Goal: Find specific page/section: Find specific page/section

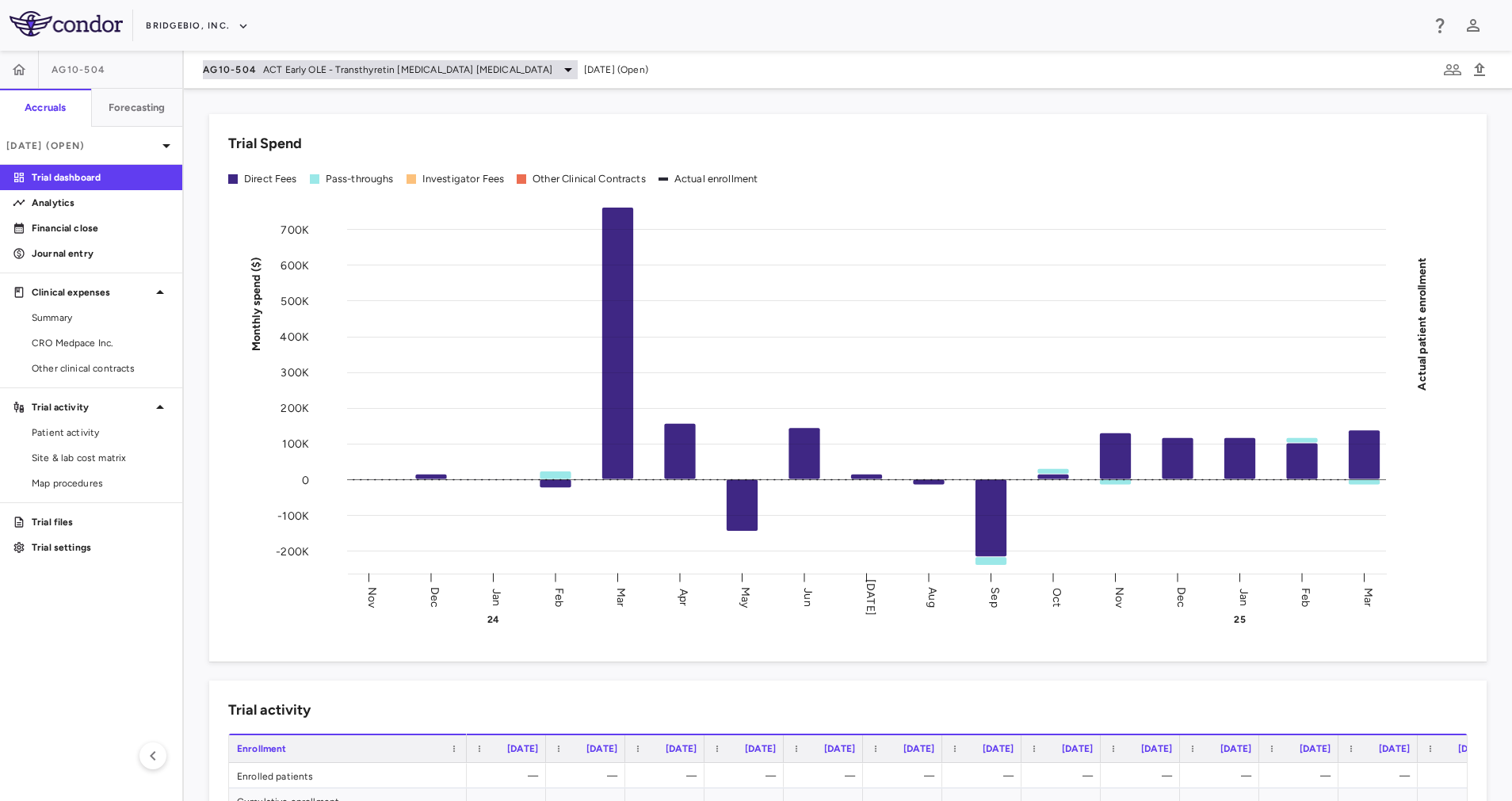
click at [464, 72] on span "ACT Early OLE - Transthyretin [MEDICAL_DATA] [MEDICAL_DATA]" at bounding box center [408, 70] width 289 height 14
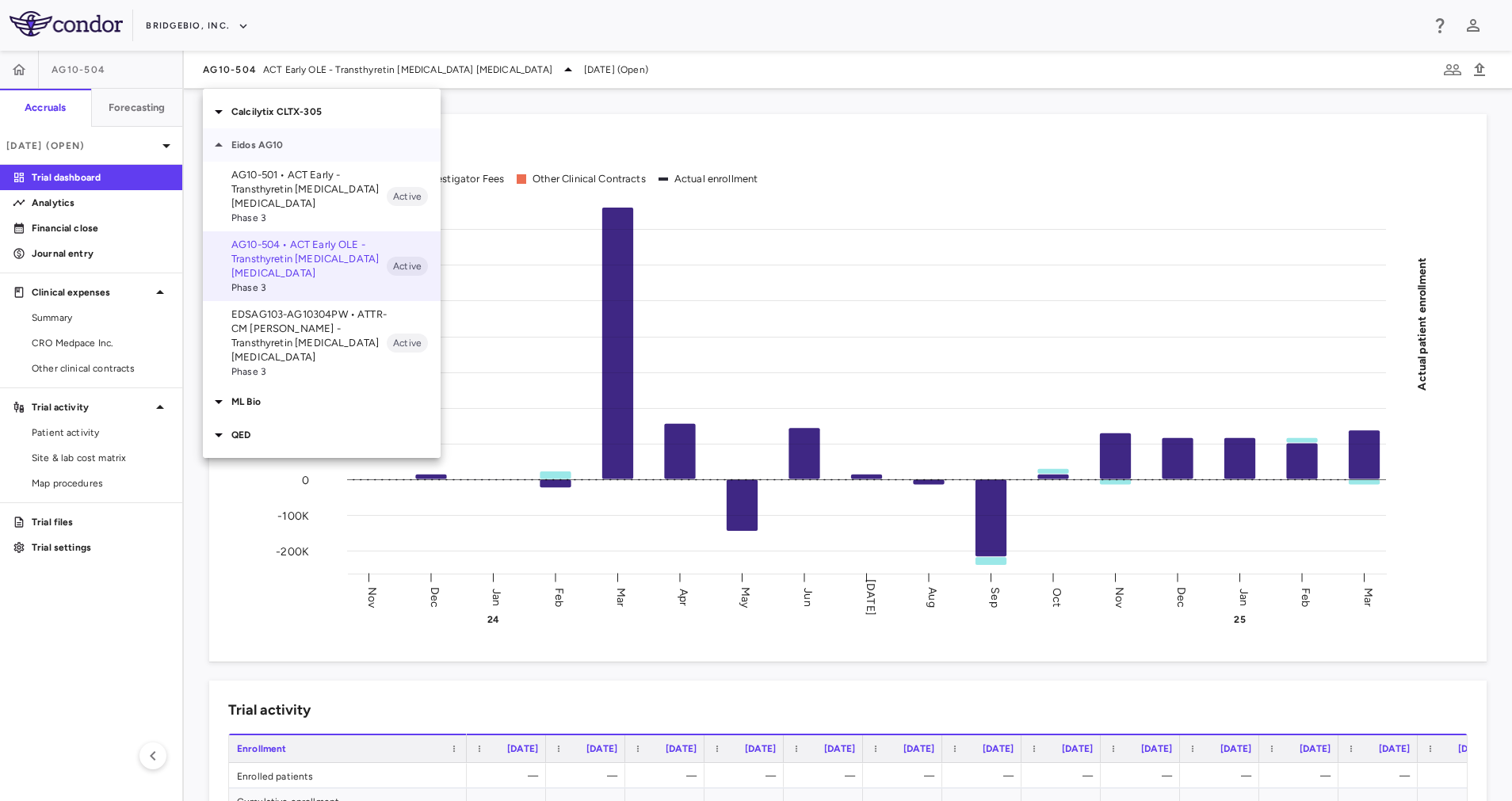
click at [280, 136] on div "Eidos AG10" at bounding box center [322, 144] width 238 height 33
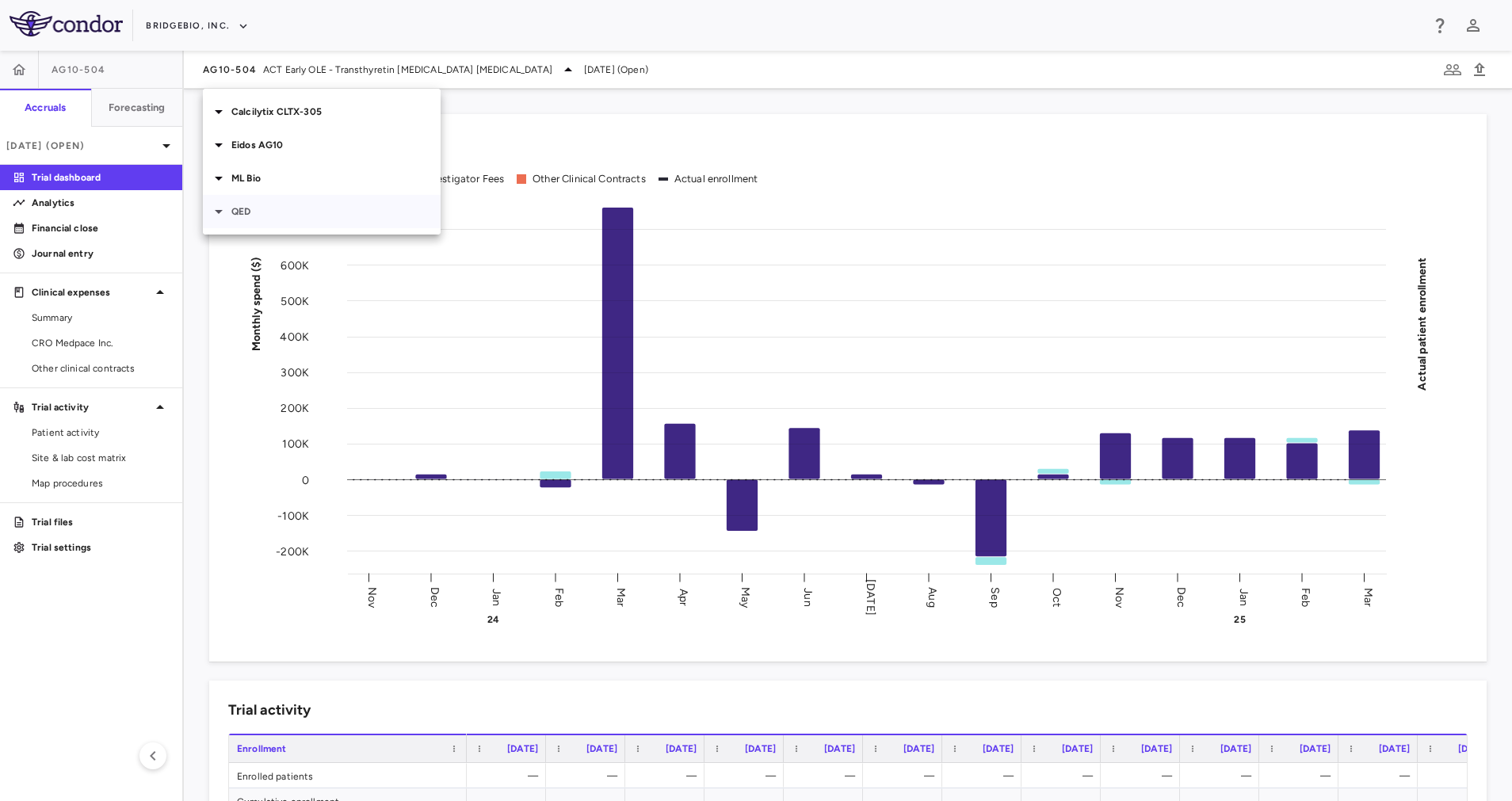
click at [300, 221] on div "QED" at bounding box center [322, 211] width 238 height 33
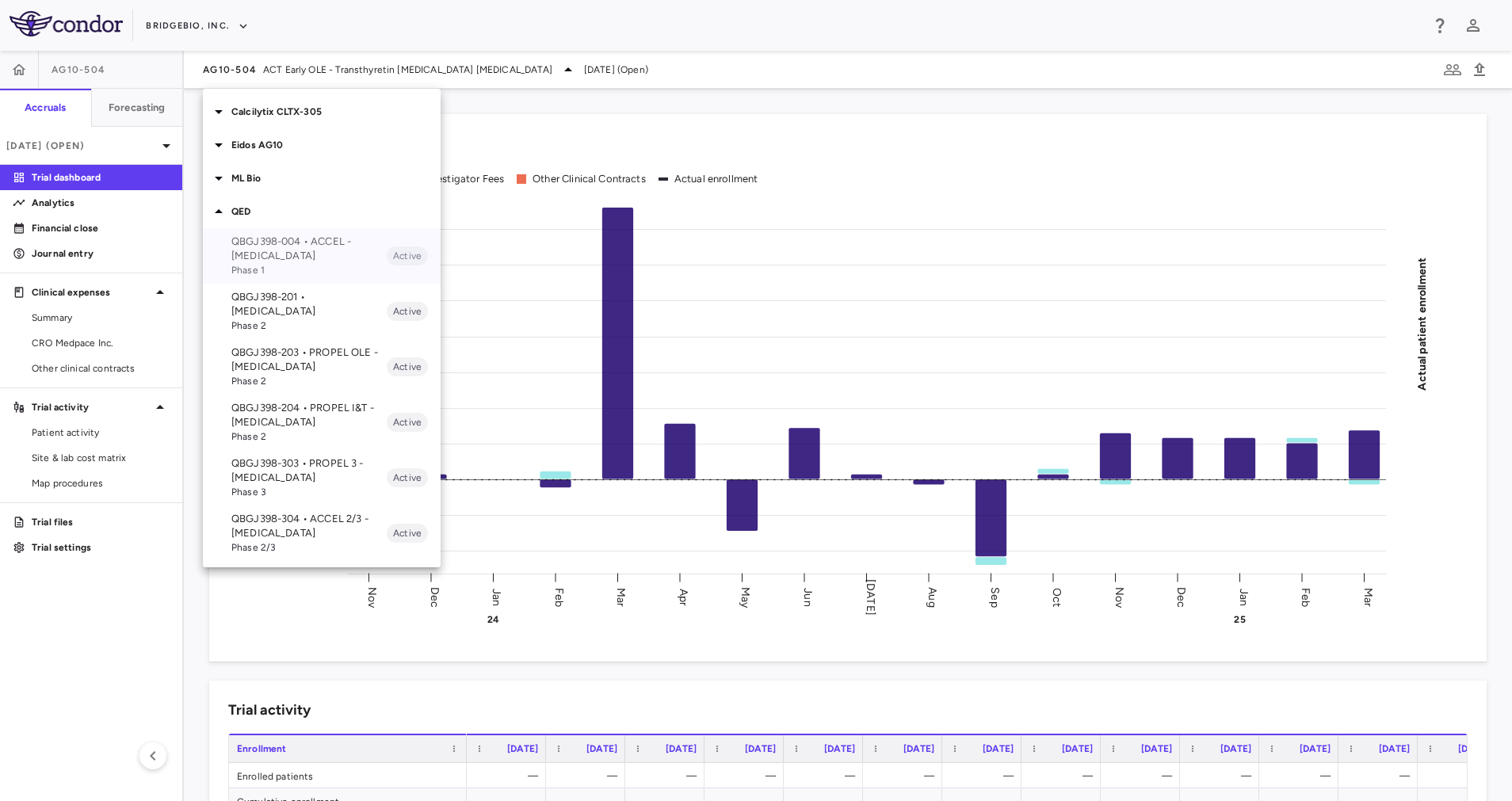
click at [319, 270] on span "Phase 1" at bounding box center [309, 270] width 155 height 14
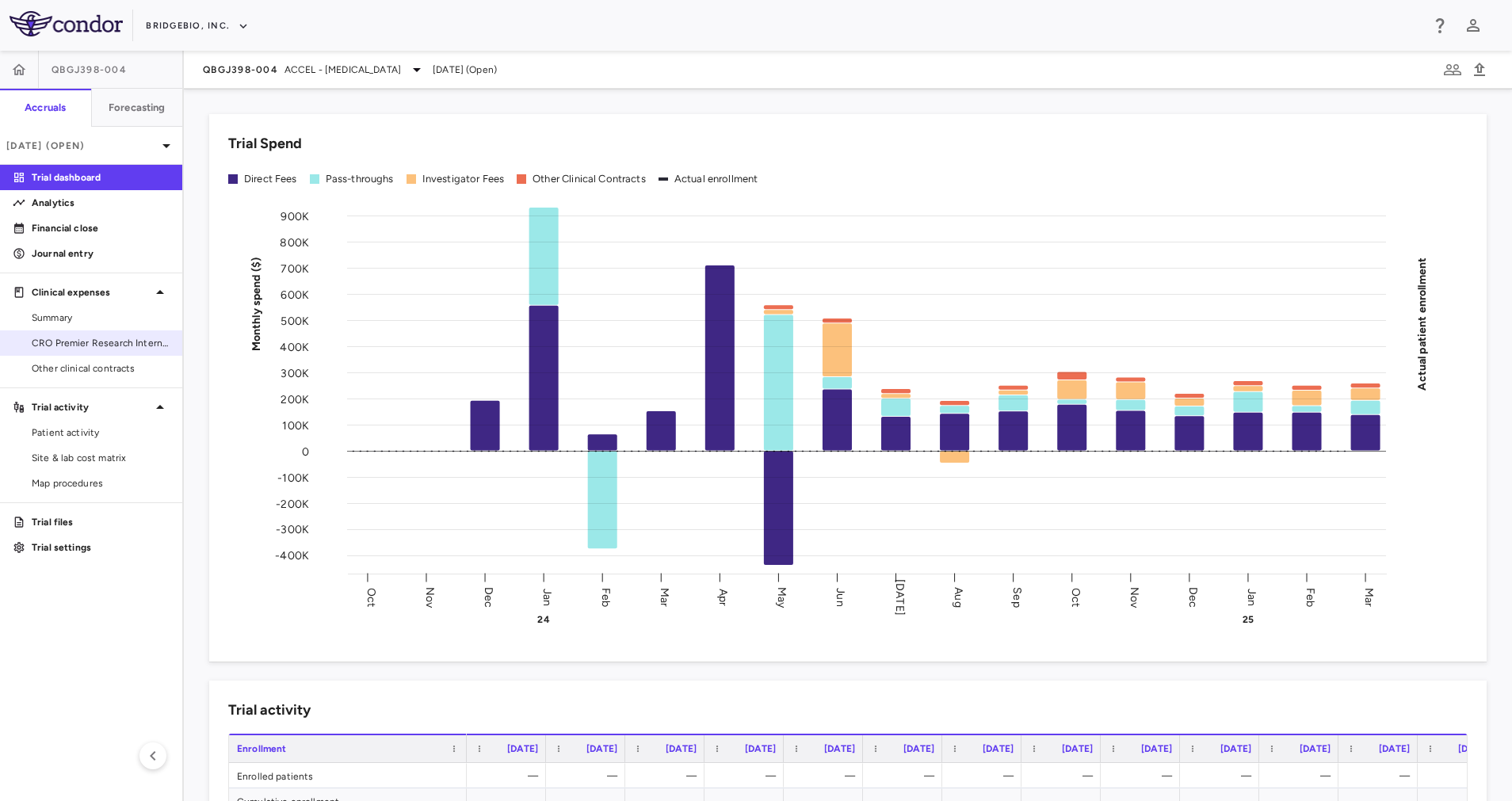
click at [112, 338] on span "CRO Premier Research International" at bounding box center [100, 343] width 138 height 14
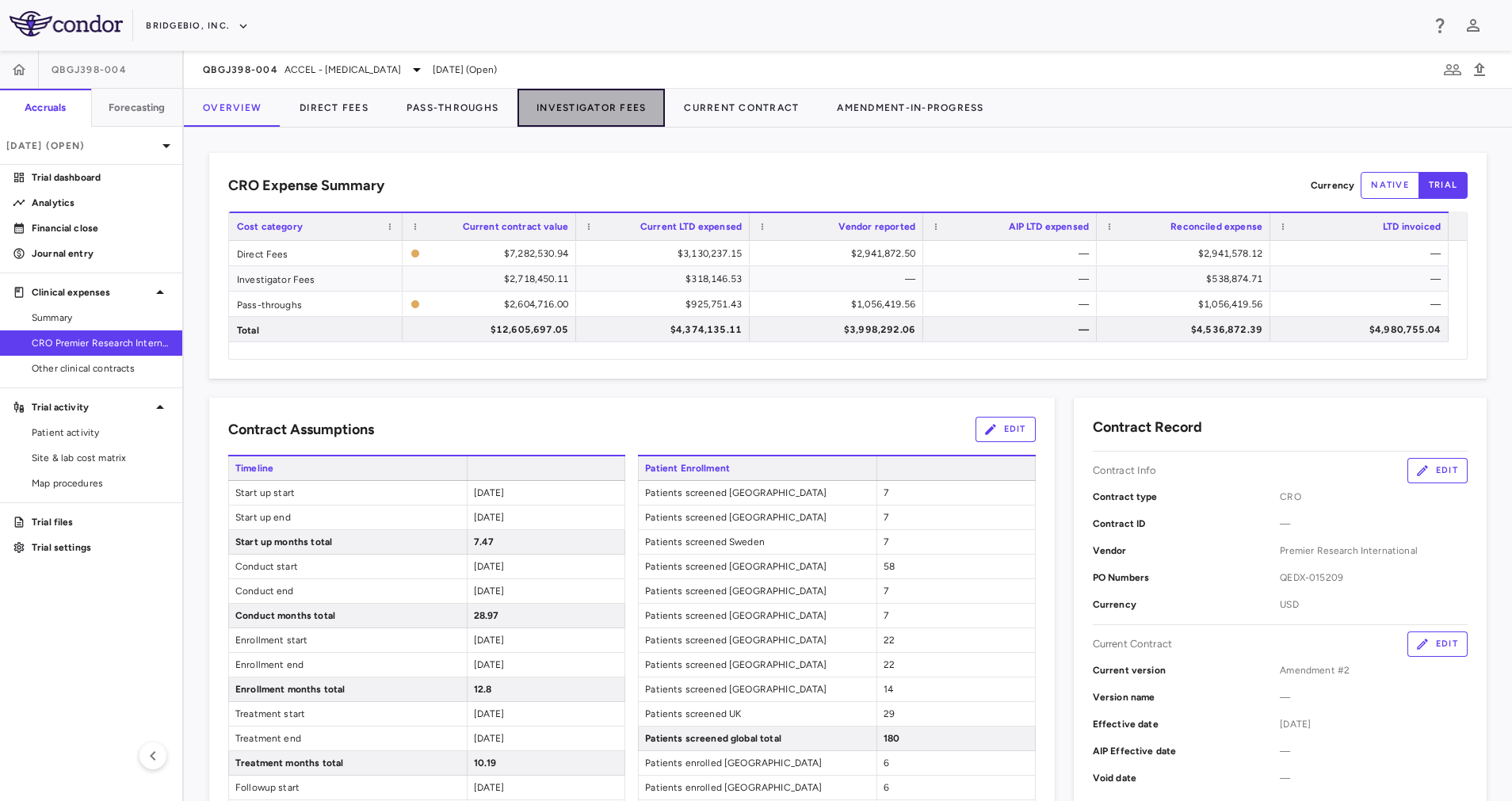
click at [579, 102] on button "Investigator Fees" at bounding box center [592, 108] width 148 height 38
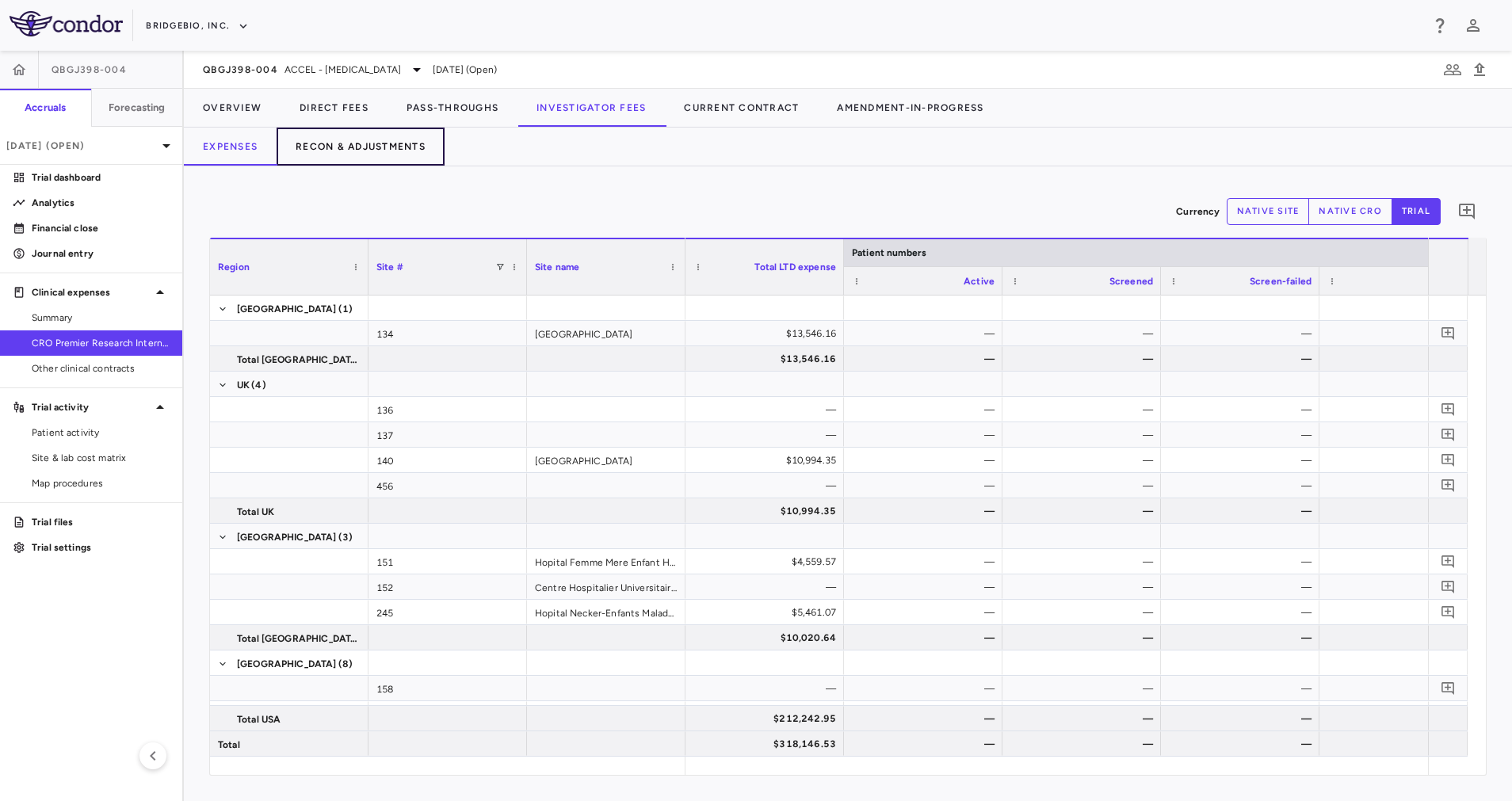
click at [369, 142] on button "Recon & Adjustments" at bounding box center [361, 146] width 168 height 38
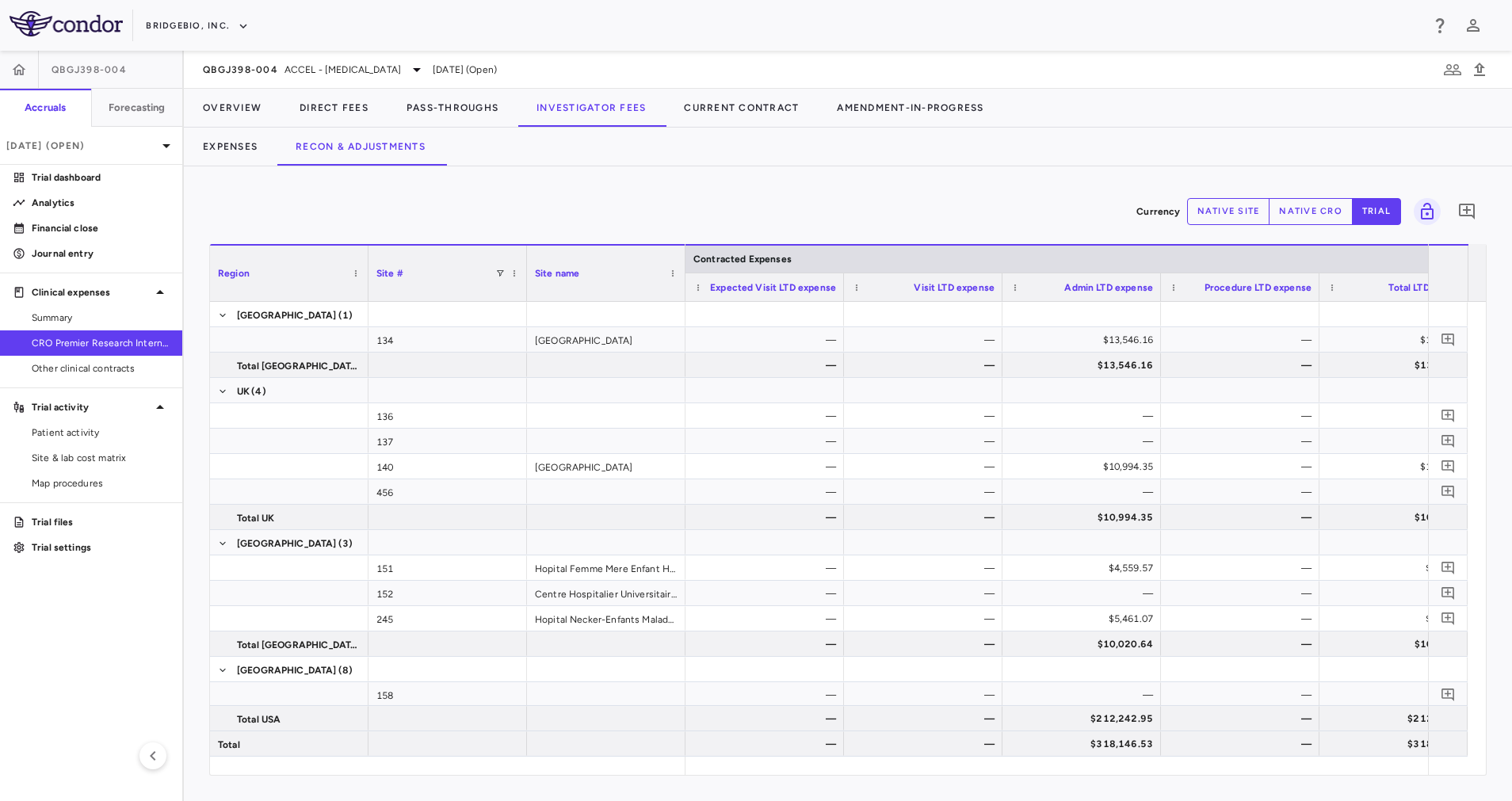
click at [1288, 216] on button "native cro" at bounding box center [1311, 211] width 84 height 27
click at [1191, 207] on button "native site" at bounding box center [1229, 211] width 83 height 27
type button "site"
click at [1383, 210] on button "trial" at bounding box center [1377, 211] width 49 height 27
type button "trial"
